Goal: Task Accomplishment & Management: Manage account settings

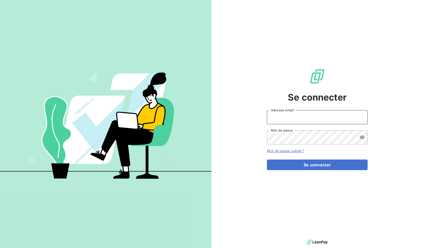
type input "[EMAIL_ADDRESS][DOMAIN_NAME]"
click at [294, 172] on div "Se connecter [EMAIL_ADDRESS][DOMAIN_NAME] Adresse email Mot de passe Mot de pas…" at bounding box center [317, 119] width 101 height 238
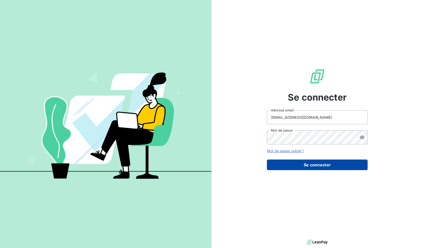
click at [298, 164] on button "Se connecter" at bounding box center [317, 164] width 101 height 11
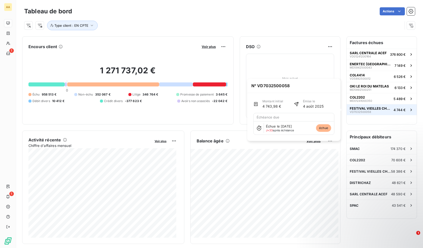
click at [363, 106] on span "FESTIVAL VIEILLES CHARRUES" at bounding box center [371, 108] width 42 height 4
